Goal: Task Accomplishment & Management: Complete application form

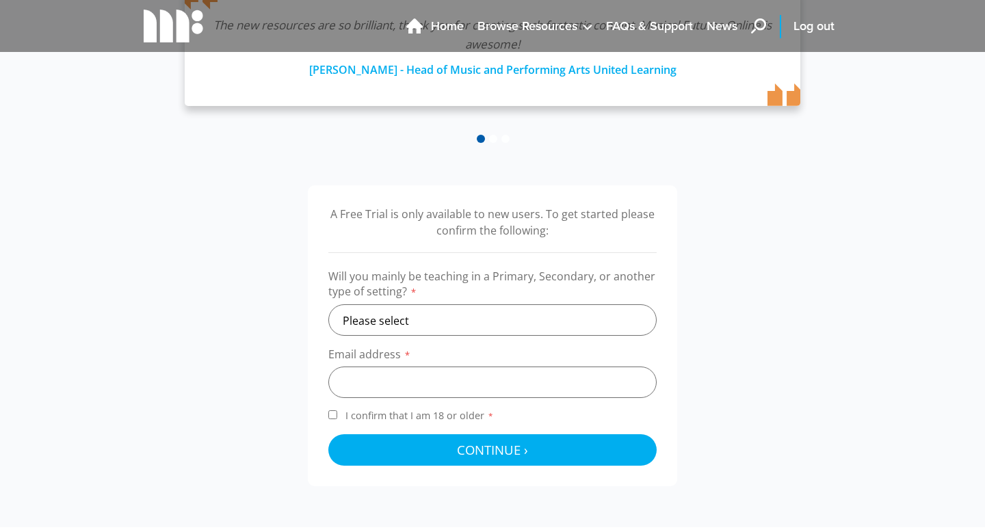
scroll to position [323, 0]
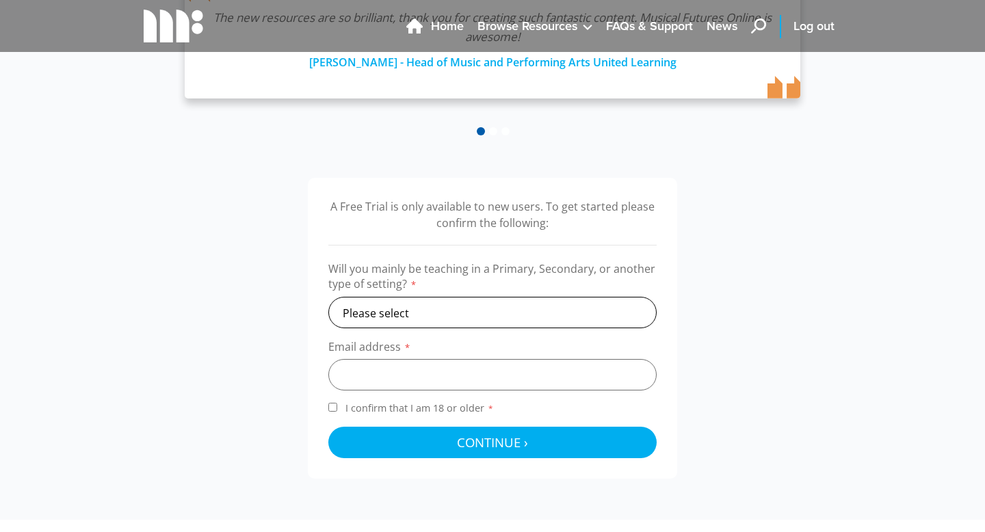
click at [412, 309] on select "Please select Primary Secondary Other" at bounding box center [492, 312] width 328 height 31
select select "secondary"
click at [328, 297] on select "Please select Primary Secondary Other" at bounding box center [492, 312] width 328 height 31
click at [384, 382] on input "email" at bounding box center [492, 374] width 328 height 31
type input "[EMAIL_ADDRESS][DOMAIN_NAME]"
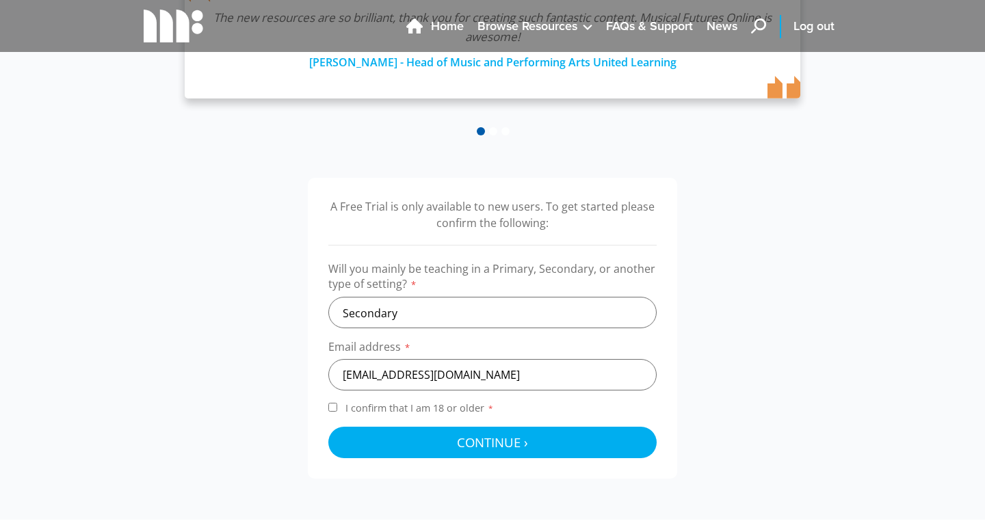
click at [332, 408] on input "I confirm that I am 18 or older *" at bounding box center [332, 407] width 9 height 9
checkbox input "true"
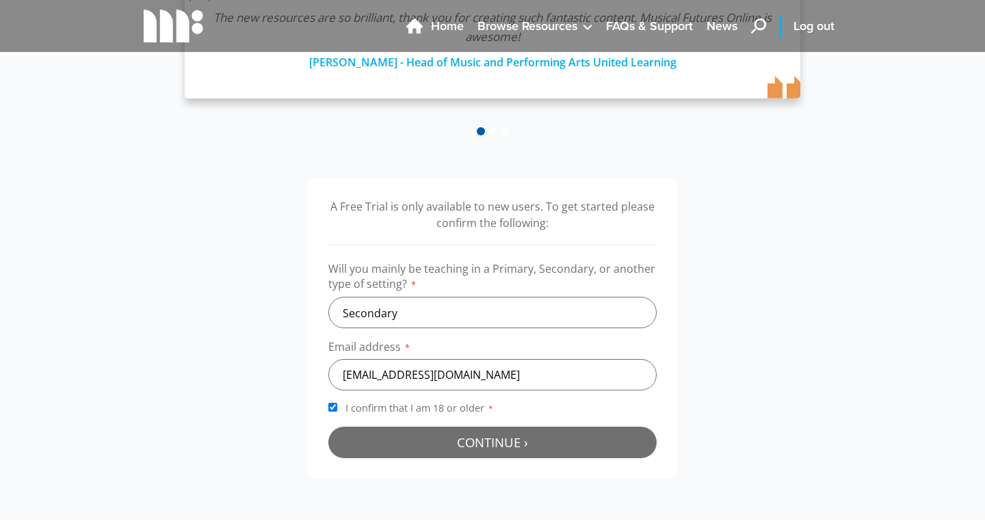
click at [477, 457] on button "Continue › Checking your details..." at bounding box center [492, 442] width 328 height 31
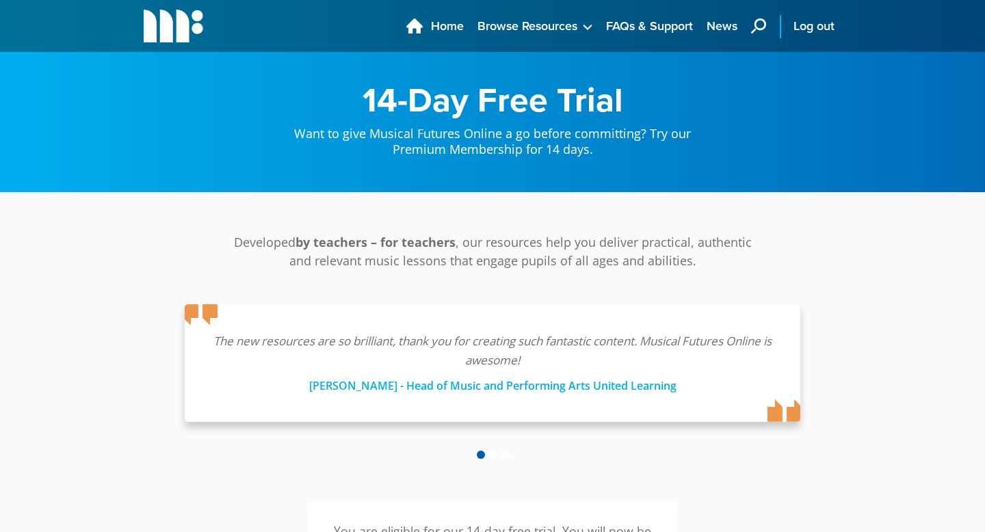
scroll to position [447, 0]
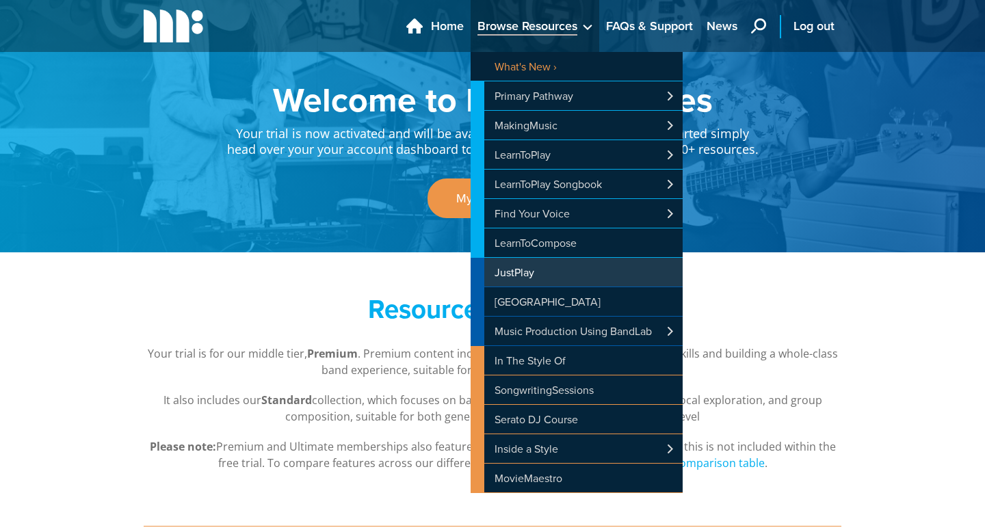
click at [527, 269] on link "JustPlay" at bounding box center [576, 272] width 212 height 29
